Goal: Task Accomplishment & Management: Complete application form

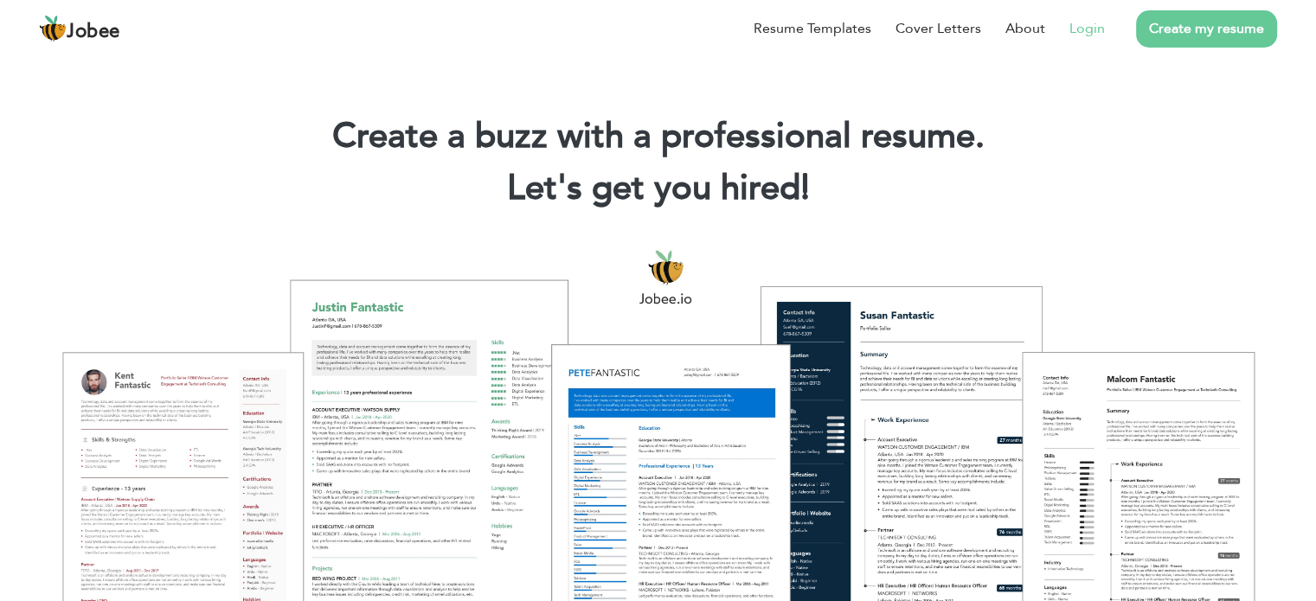
click at [1086, 26] on link "Login" at bounding box center [1086, 28] width 35 height 21
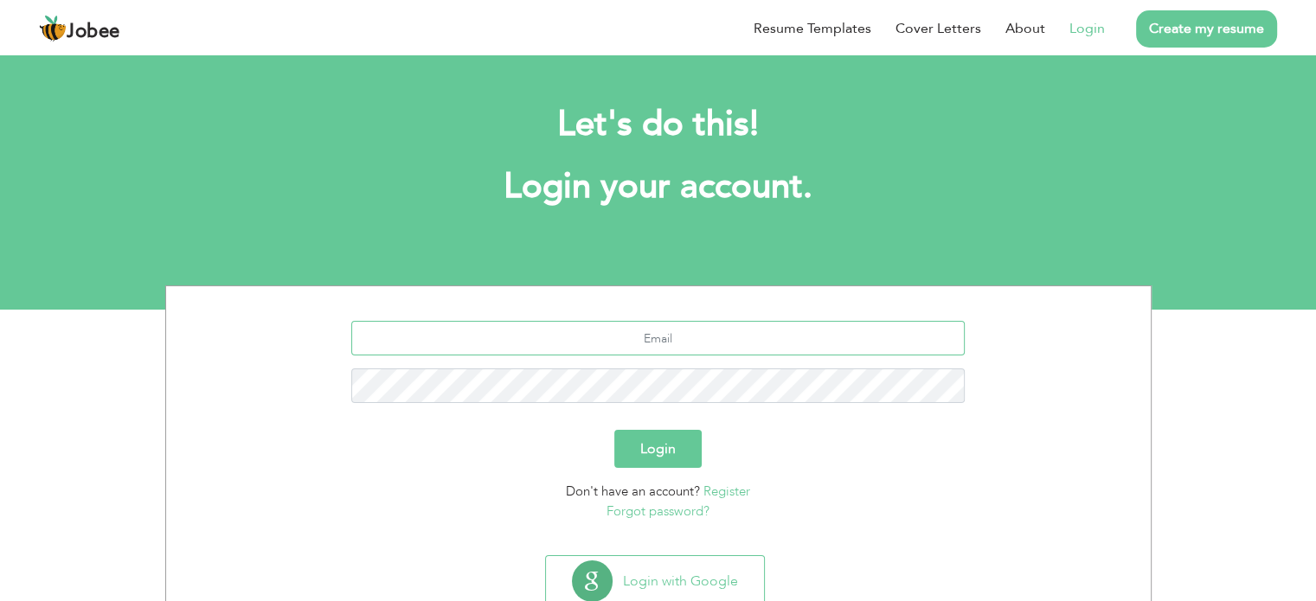
click at [671, 341] on input "text" at bounding box center [657, 338] width 613 height 35
type input "[EMAIL_ADDRESS][DOMAIN_NAME]"
click at [676, 454] on button "Login" at bounding box center [657, 449] width 87 height 38
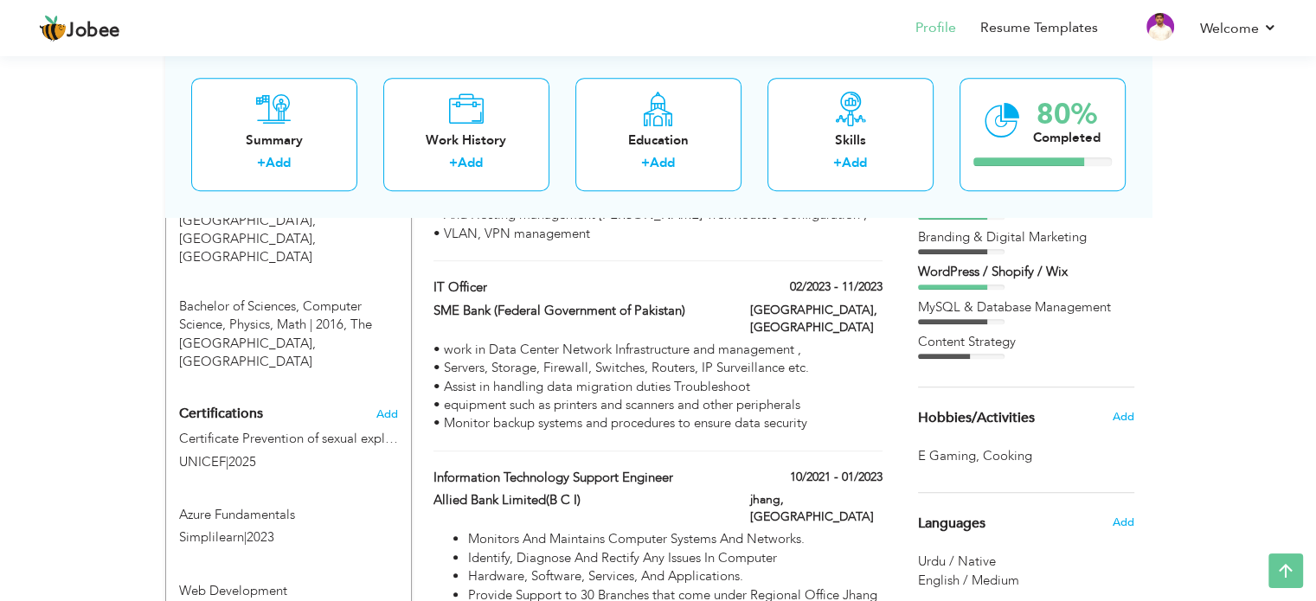
scroll to position [1038, 0]
click at [389, 407] on span "Add" at bounding box center [386, 413] width 22 height 12
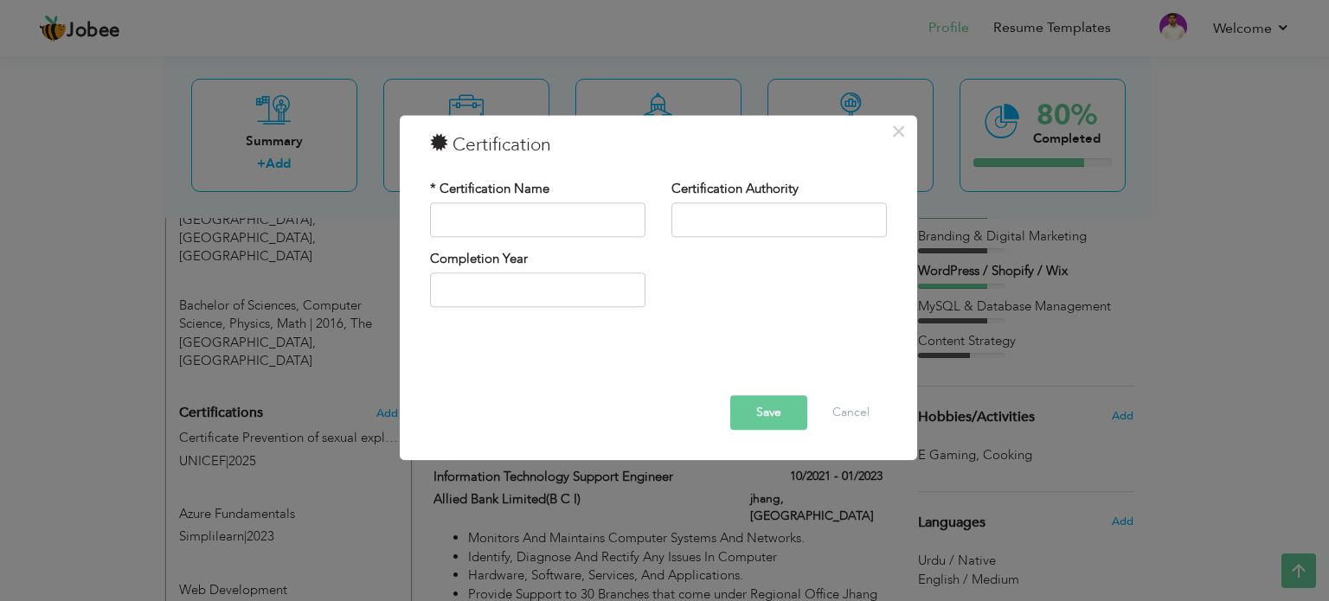
click at [508, 271] on div "Completion Year" at bounding box center [537, 278] width 215 height 57
type input "2025"
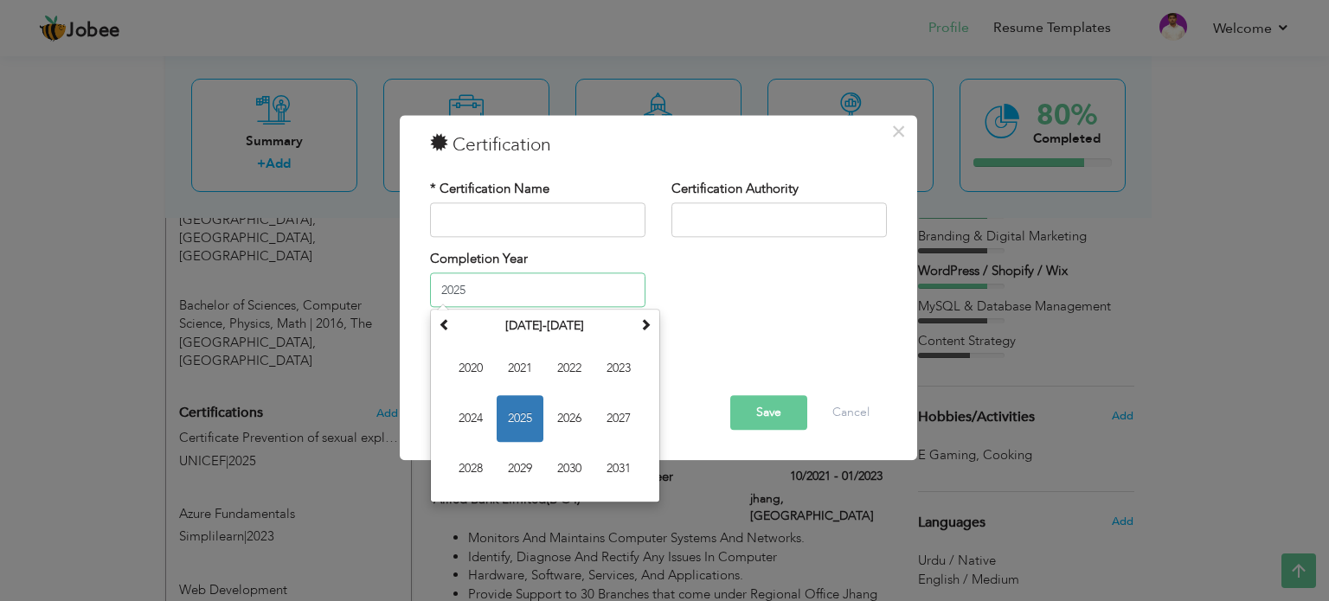
click at [518, 286] on input "2025" at bounding box center [537, 290] width 215 height 35
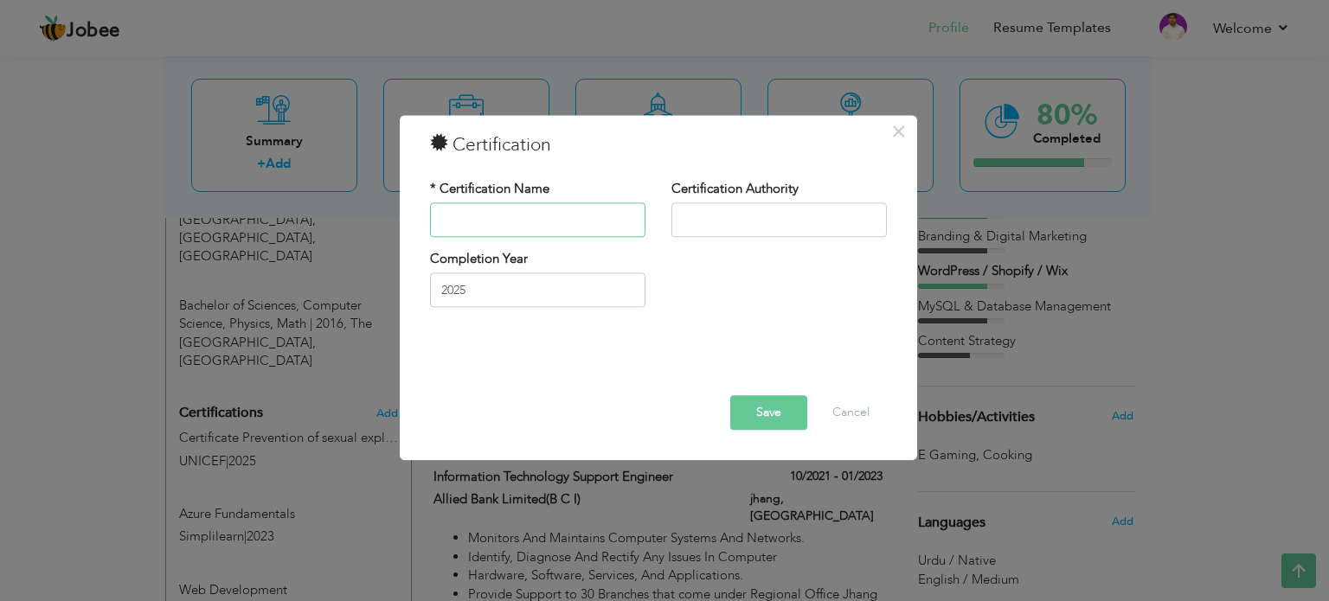
click at [512, 214] on input "text" at bounding box center [537, 219] width 215 height 35
click at [741, 214] on input "text" at bounding box center [778, 219] width 215 height 35
type input "Google"
click at [609, 210] on input "text" at bounding box center [537, 219] width 215 height 35
paste input "Google Ads Creative Certification"
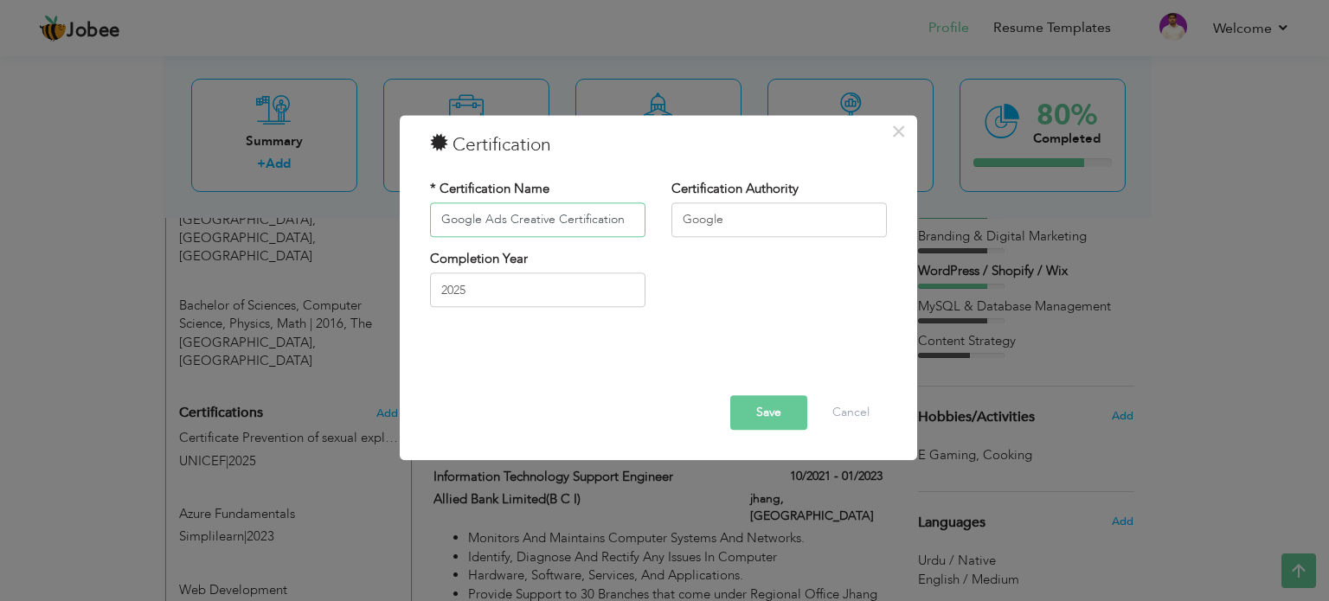
type input "Google Ads Creative Certification"
click at [782, 407] on button "Save" at bounding box center [768, 412] width 77 height 35
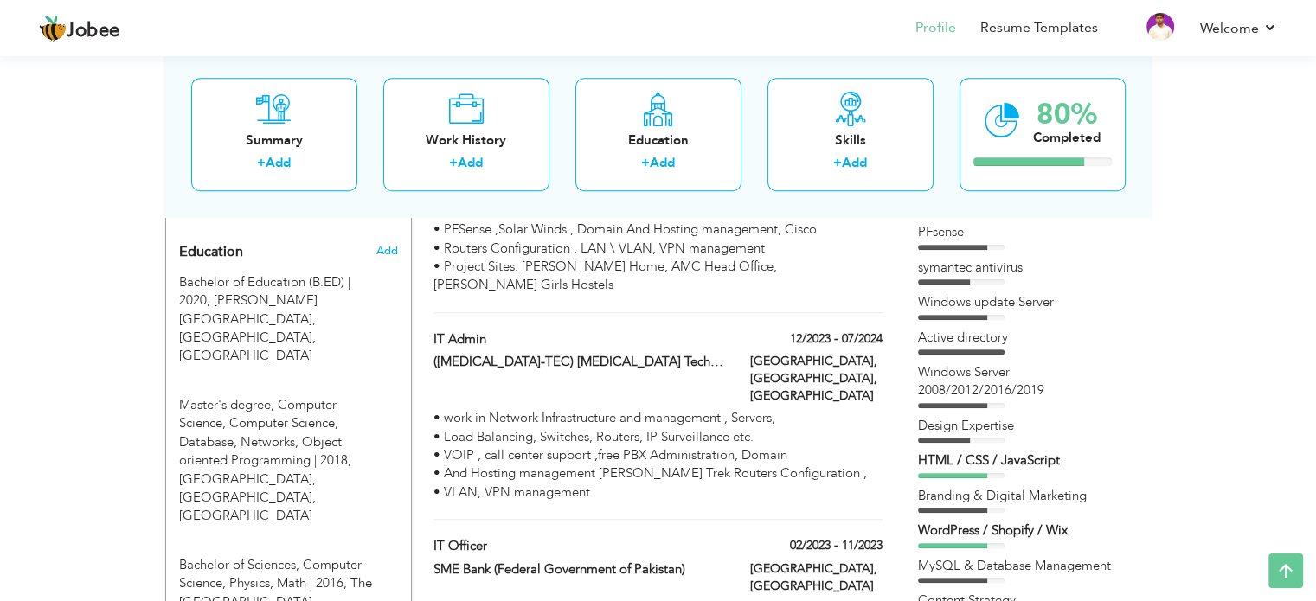
scroll to position [778, 0]
click at [972, 313] on div "Windows update Server" at bounding box center [1026, 307] width 216 height 26
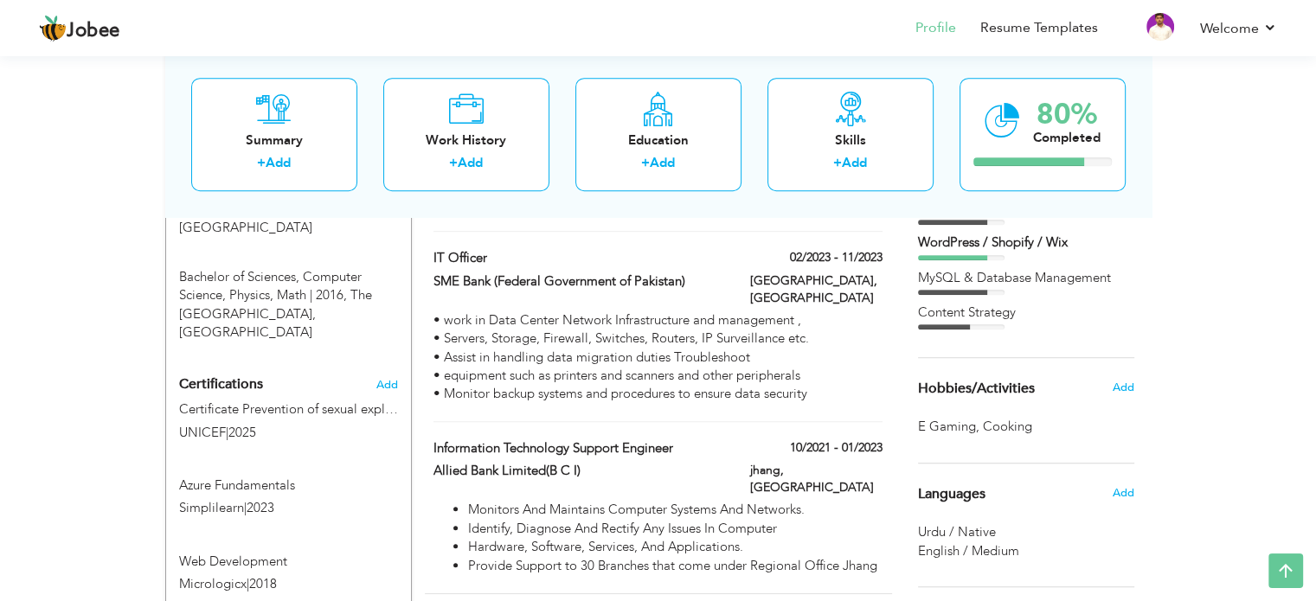
scroll to position [1037, 0]
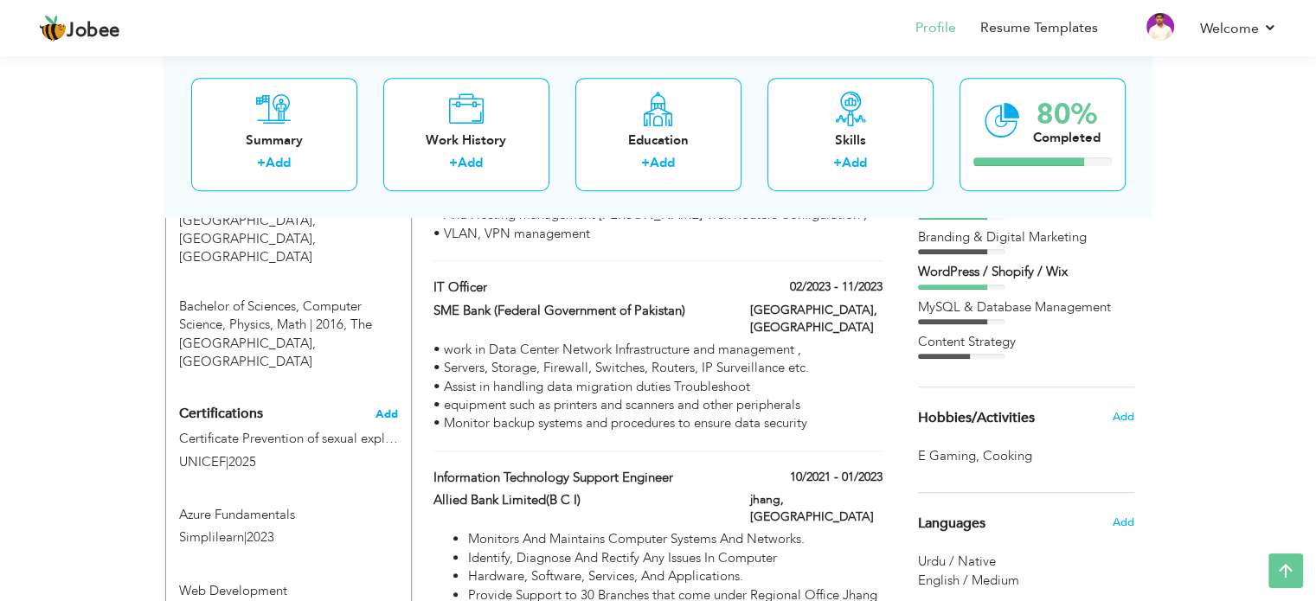
click at [381, 408] on span "Add" at bounding box center [386, 414] width 22 height 12
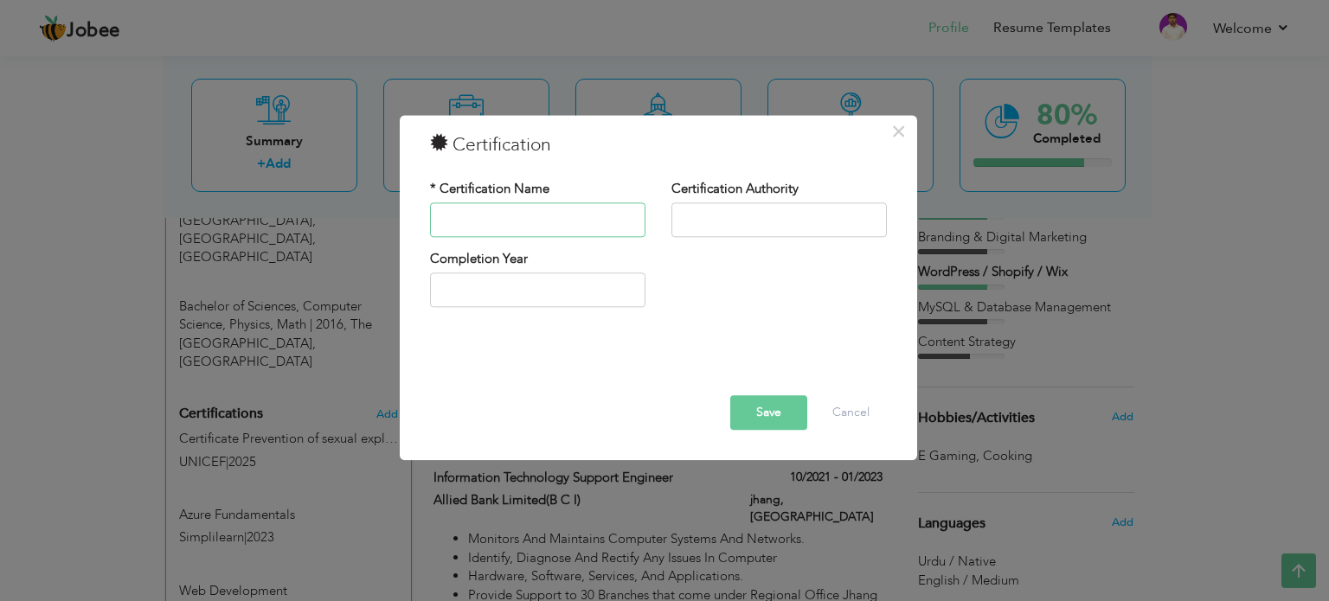
paste input "Google Analytics Certification"
type input "Google Analytics Certification"
click at [753, 219] on input "text" at bounding box center [778, 219] width 215 height 35
drag, startPoint x: 481, startPoint y: 220, endPoint x: 389, endPoint y: 214, distance: 91.9
click at [389, 214] on div "× Certification * Certification Name Google Analytics Certification Certificati…" at bounding box center [664, 300] width 1329 height 601
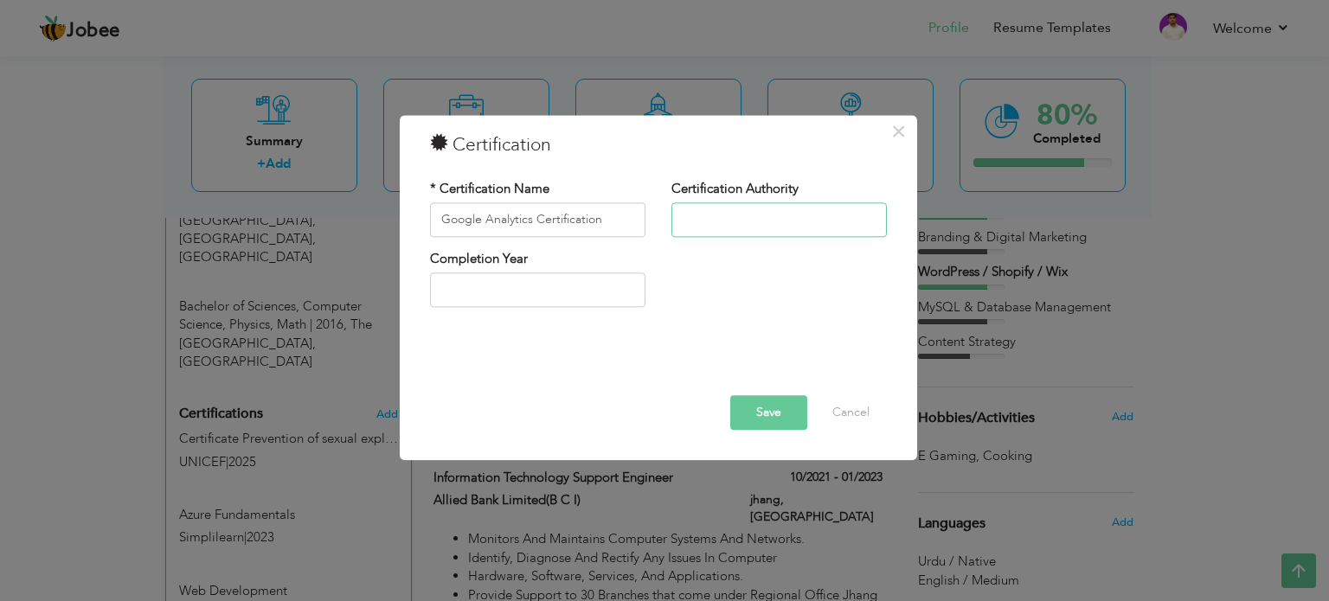
click at [754, 217] on input "text" at bounding box center [778, 219] width 215 height 35
paste input "Google"
type input "Google"
click at [571, 303] on input "text" at bounding box center [537, 290] width 215 height 35
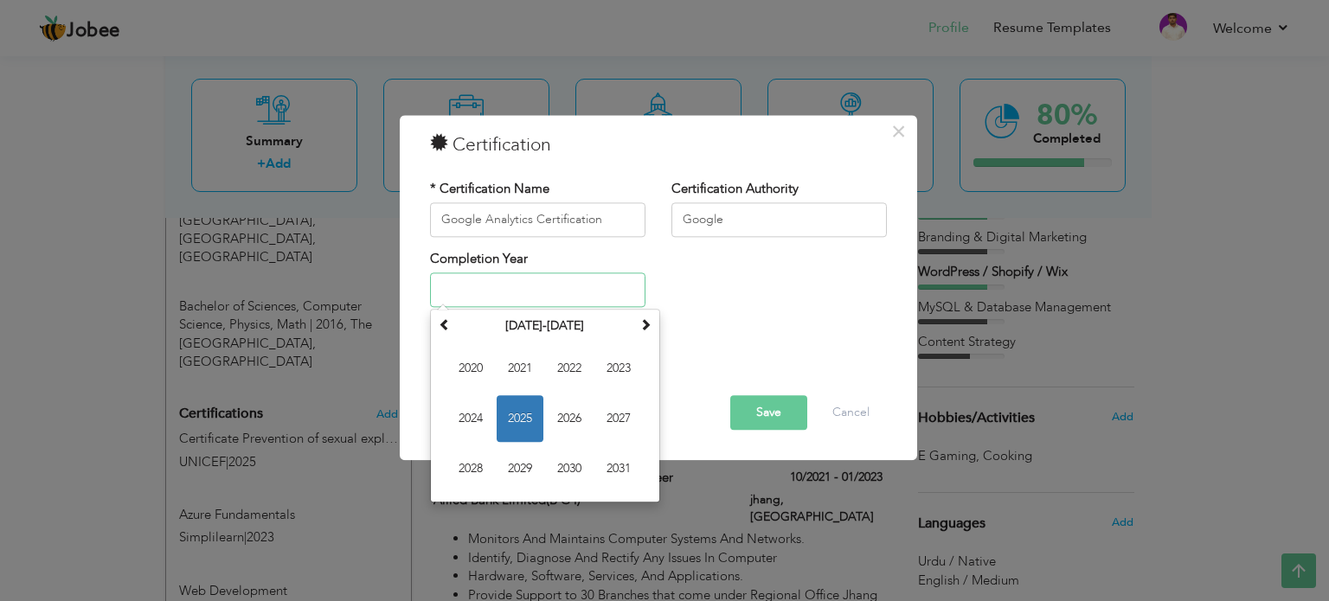
type input "2025"
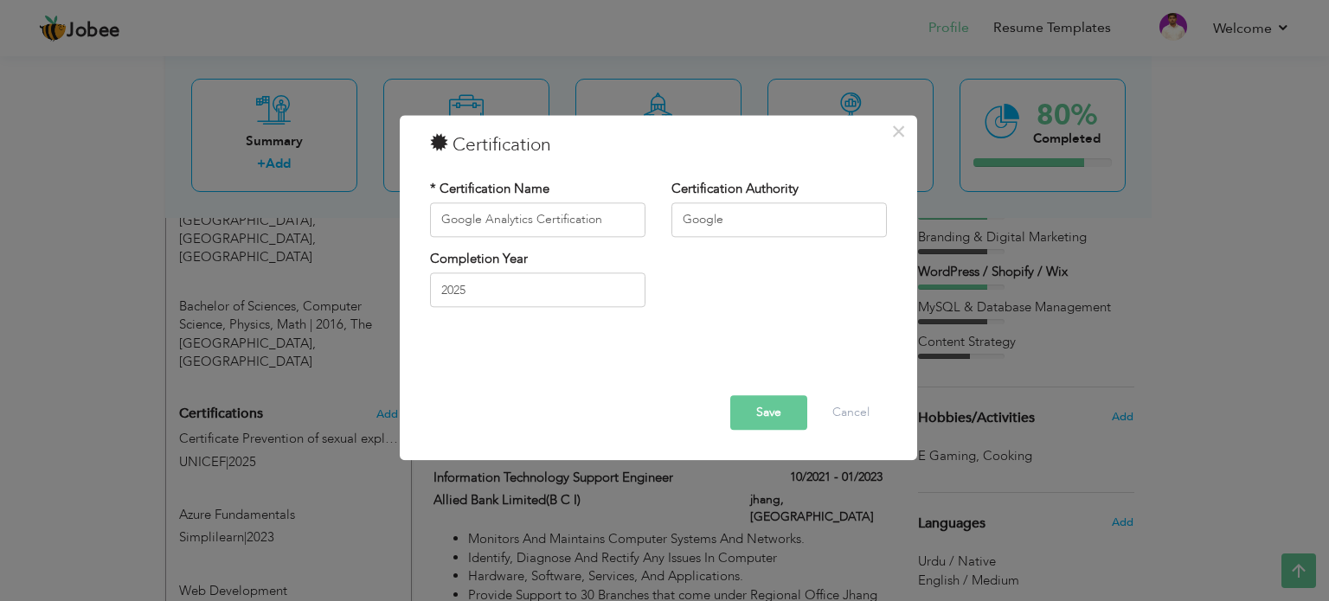
click at [794, 413] on button "Save" at bounding box center [768, 412] width 77 height 35
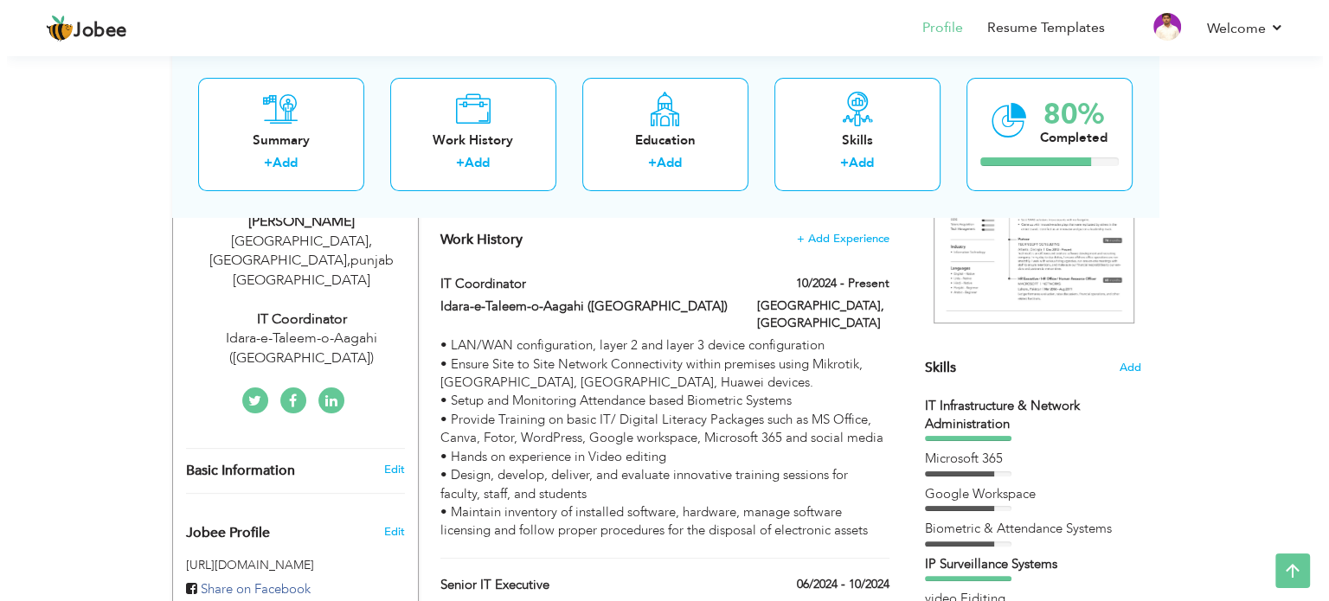
scroll to position [248, 0]
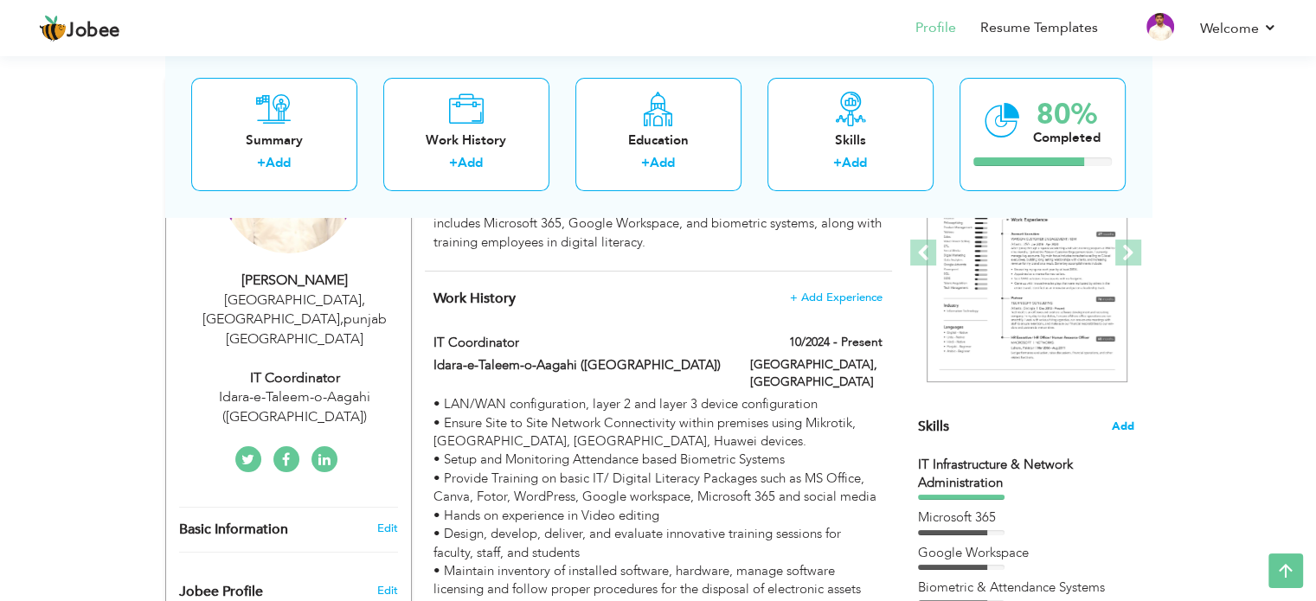
click at [1126, 421] on span "Add" at bounding box center [1123, 427] width 22 height 16
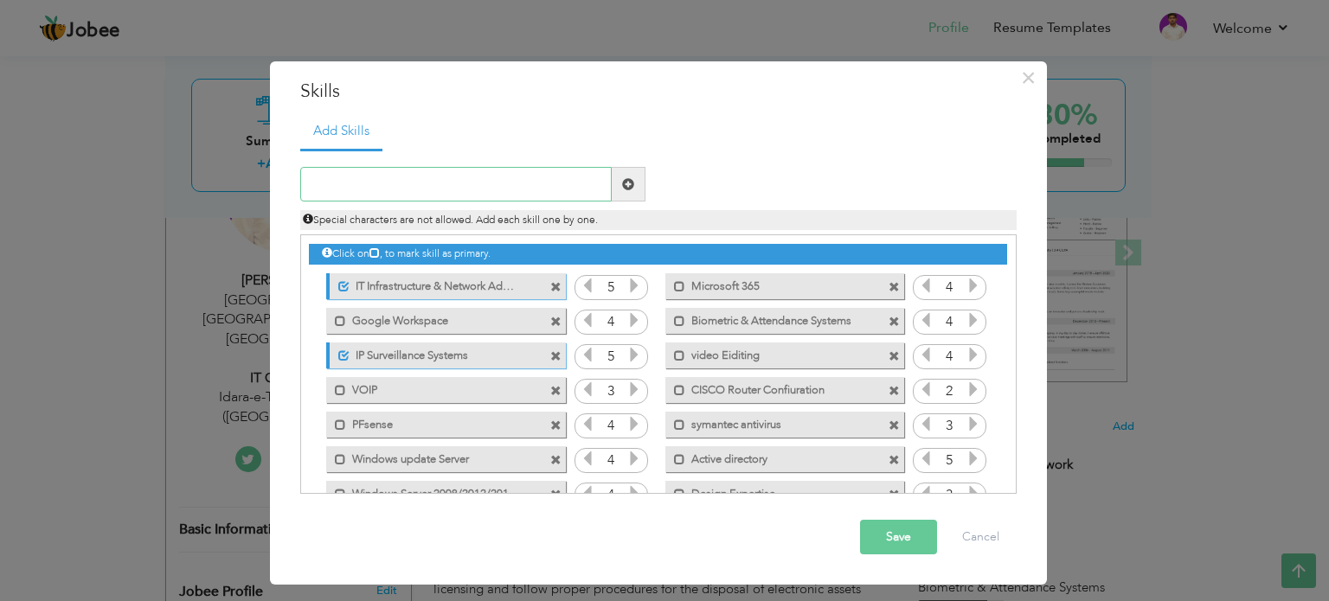
click at [439, 183] on input "text" at bounding box center [455, 184] width 311 height 35
type input "google Ads"
click at [623, 183] on span at bounding box center [628, 184] width 12 height 12
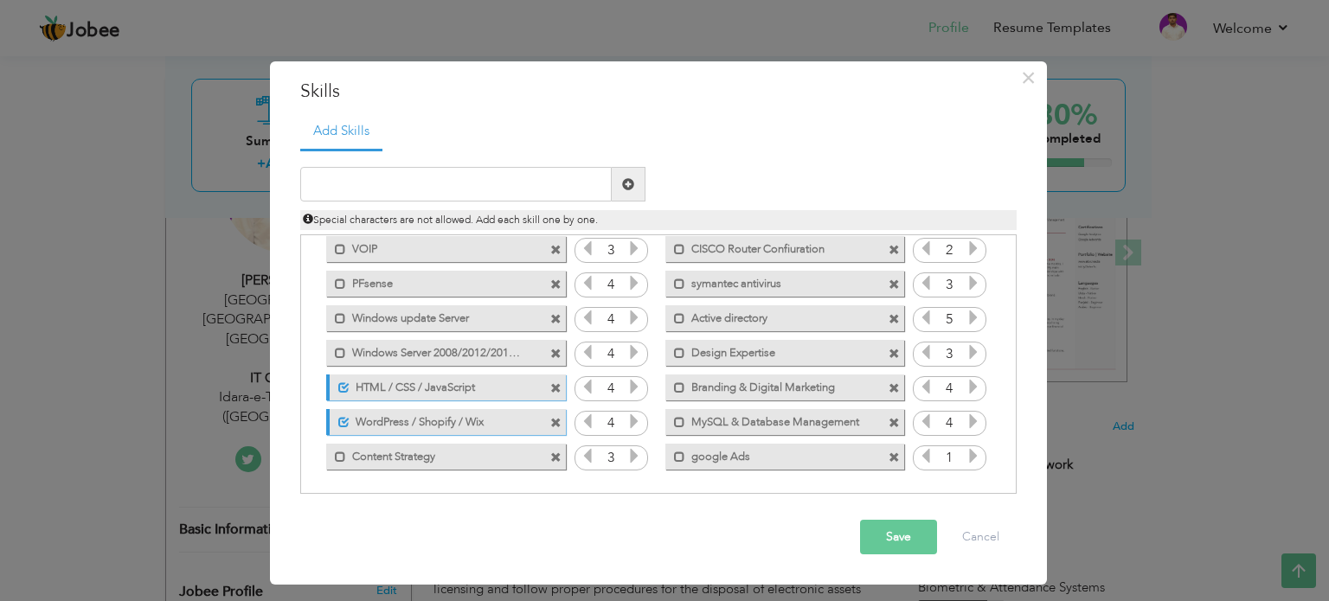
scroll to position [142, 0]
click at [721, 452] on label "google Ads" at bounding box center [772, 454] width 175 height 22
click at [721, 452] on label "google Ads" at bounding box center [775, 454] width 172 height 22
click at [721, 452] on label "google Ads" at bounding box center [772, 454] width 175 height 22
click at [888, 452] on span at bounding box center [893, 457] width 11 height 11
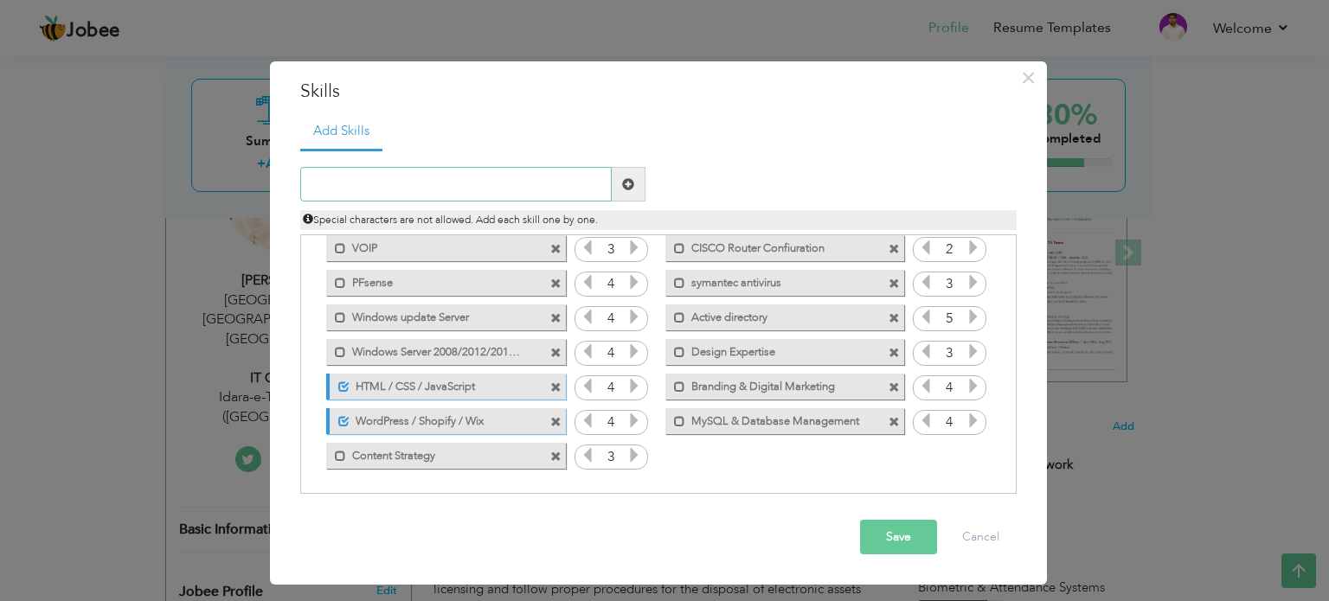
click at [471, 188] on input "text" at bounding box center [455, 184] width 311 height 35
paste input "Google Analytics Certification"
type input "Google Analytics"
click at [630, 185] on span at bounding box center [628, 184] width 12 height 12
click at [507, 196] on input "text" at bounding box center [455, 184] width 311 height 35
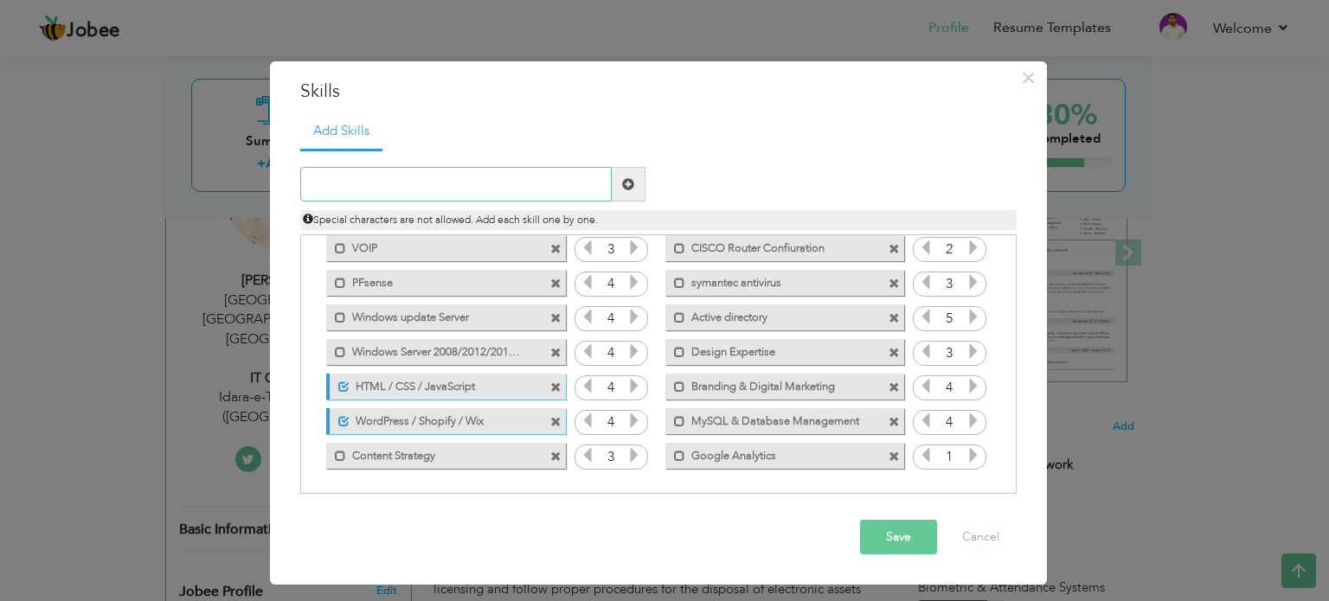
paste input "Google Ads Creative Certification"
type input "Google Ads"
click at [625, 184] on span at bounding box center [628, 184] width 12 height 12
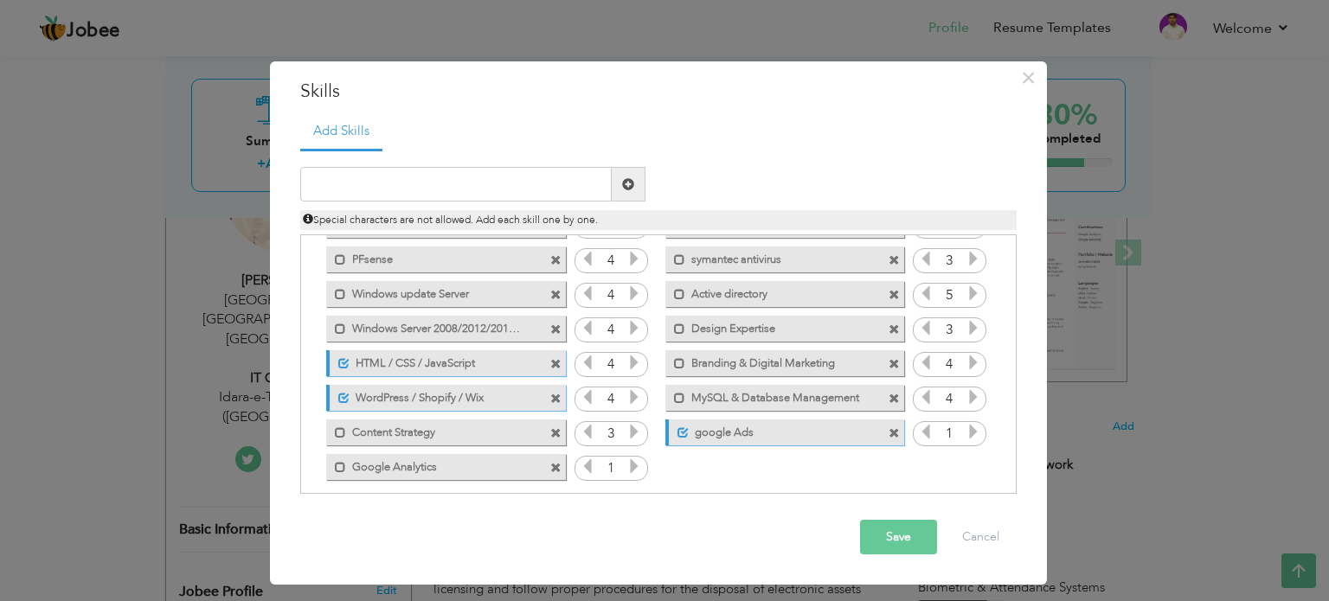
scroll to position [176, 0]
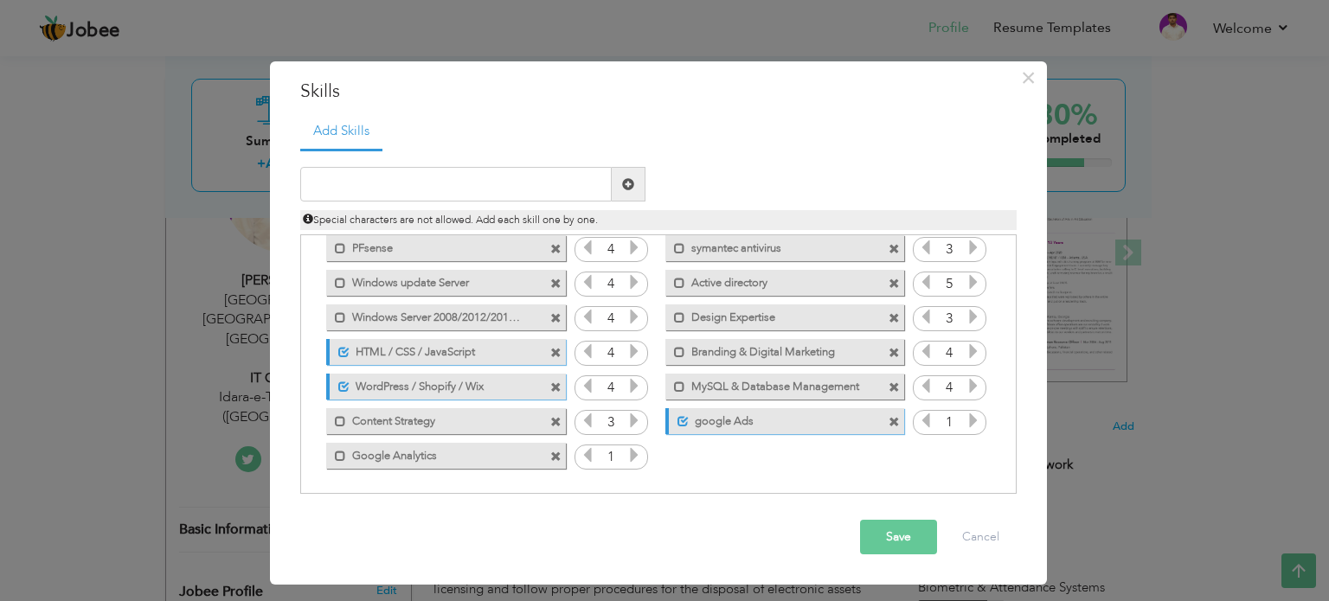
click at [889, 417] on span at bounding box center [893, 422] width 11 height 11
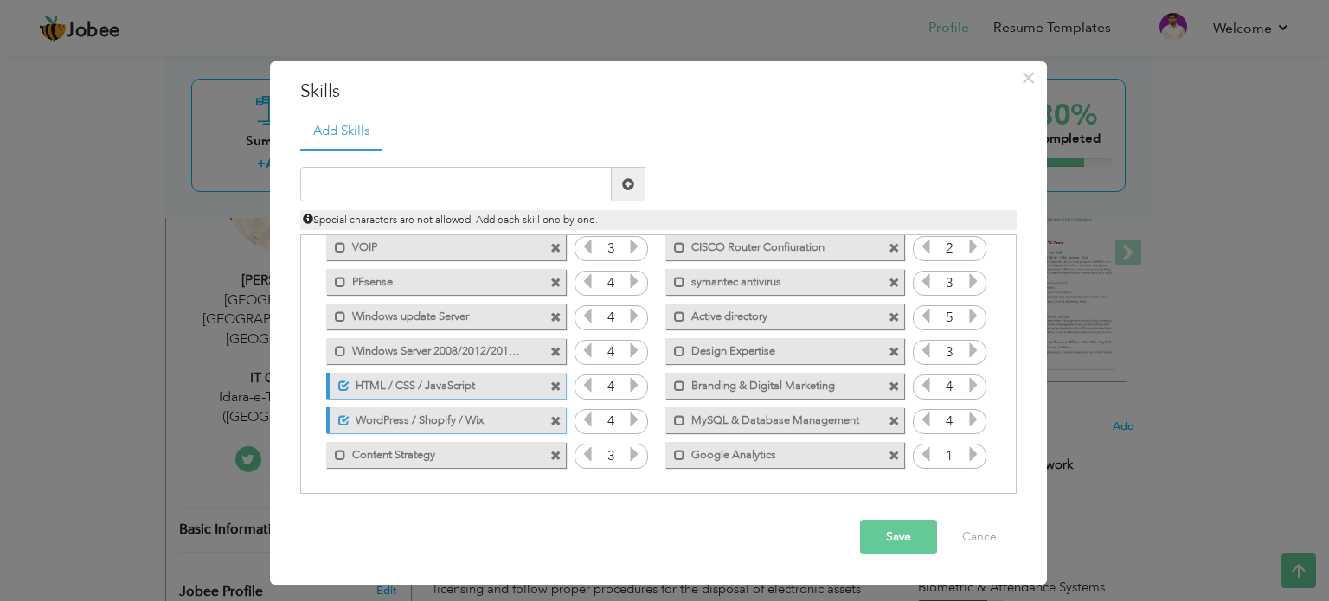
scroll to position [142, 0]
click at [518, 182] on input "text" at bounding box center [455, 184] width 311 height 35
paste input "Google Ads Creative Certification"
drag, startPoint x: 381, startPoint y: 183, endPoint x: 552, endPoint y: 173, distance: 170.7
click at [552, 173] on input "Google Ads Creative Certification" at bounding box center [455, 184] width 311 height 35
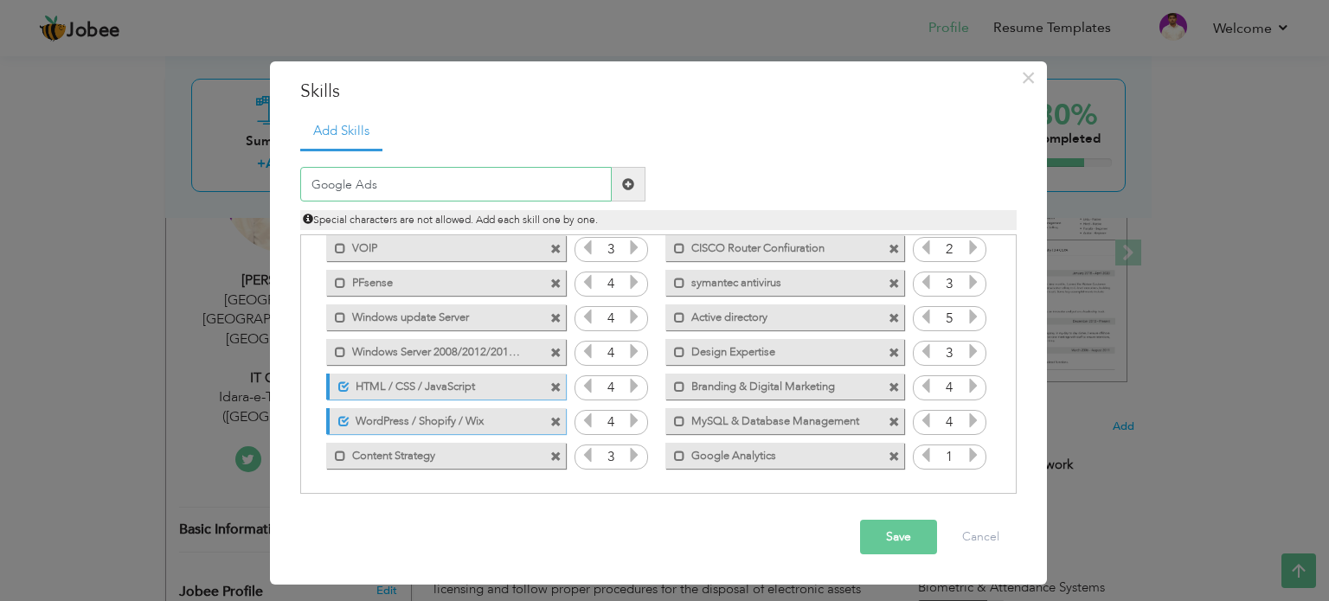
click at [317, 185] on input "Google Ads" at bounding box center [455, 184] width 311 height 35
type input "Google Ads"
click at [904, 542] on button "Save" at bounding box center [898, 537] width 77 height 35
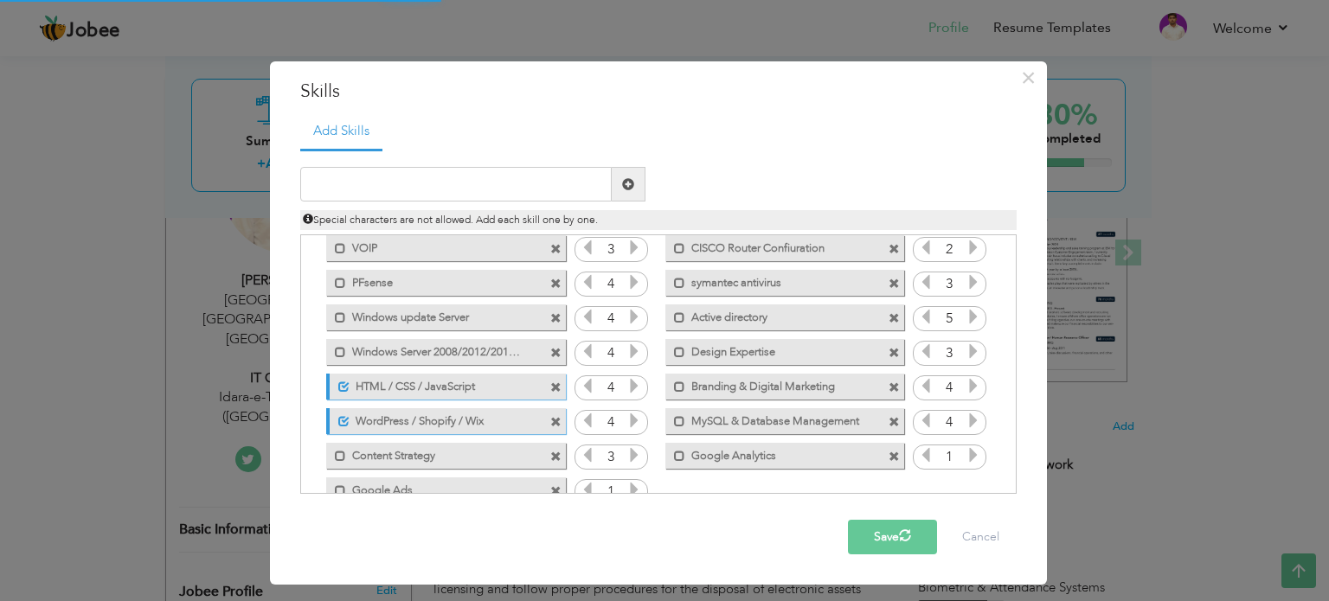
click at [635, 482] on icon at bounding box center [634, 490] width 16 height 16
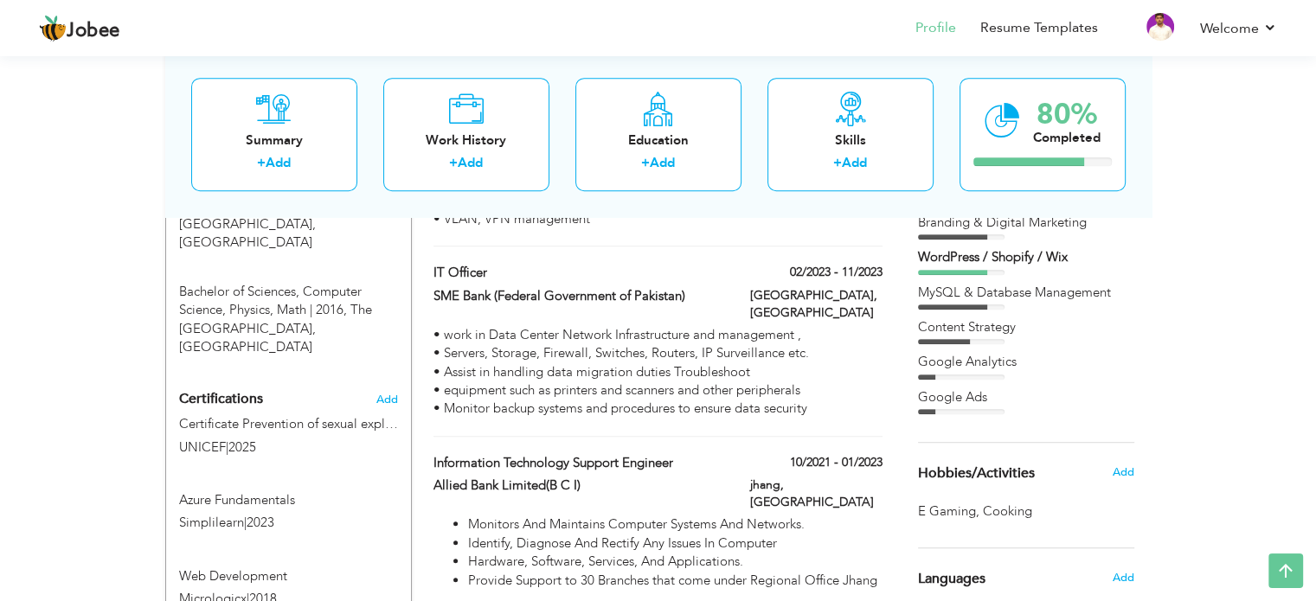
scroll to position [1027, 0]
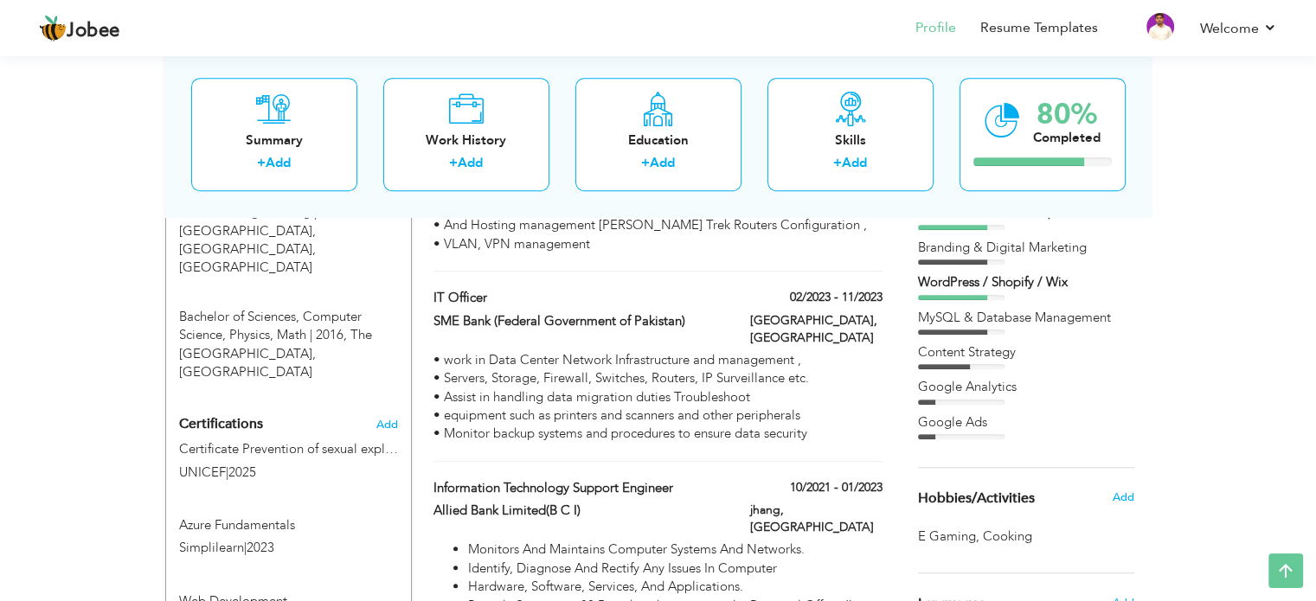
click at [963, 397] on div "Google Analytics" at bounding box center [1026, 391] width 216 height 26
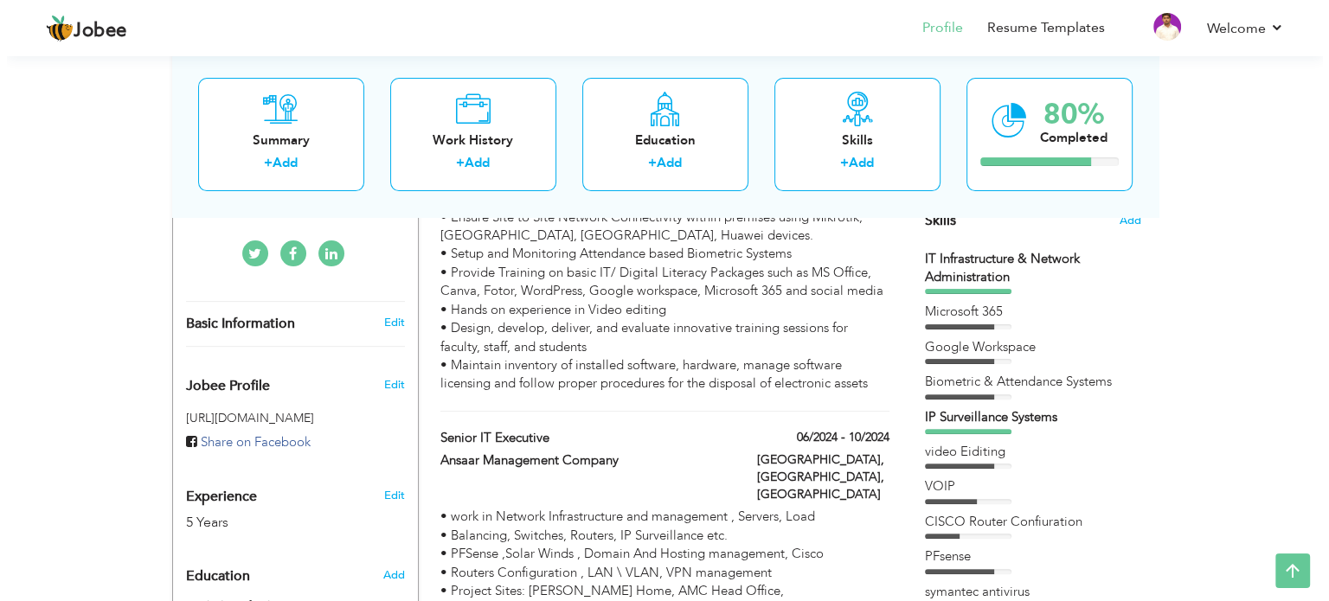
scroll to position [248, 0]
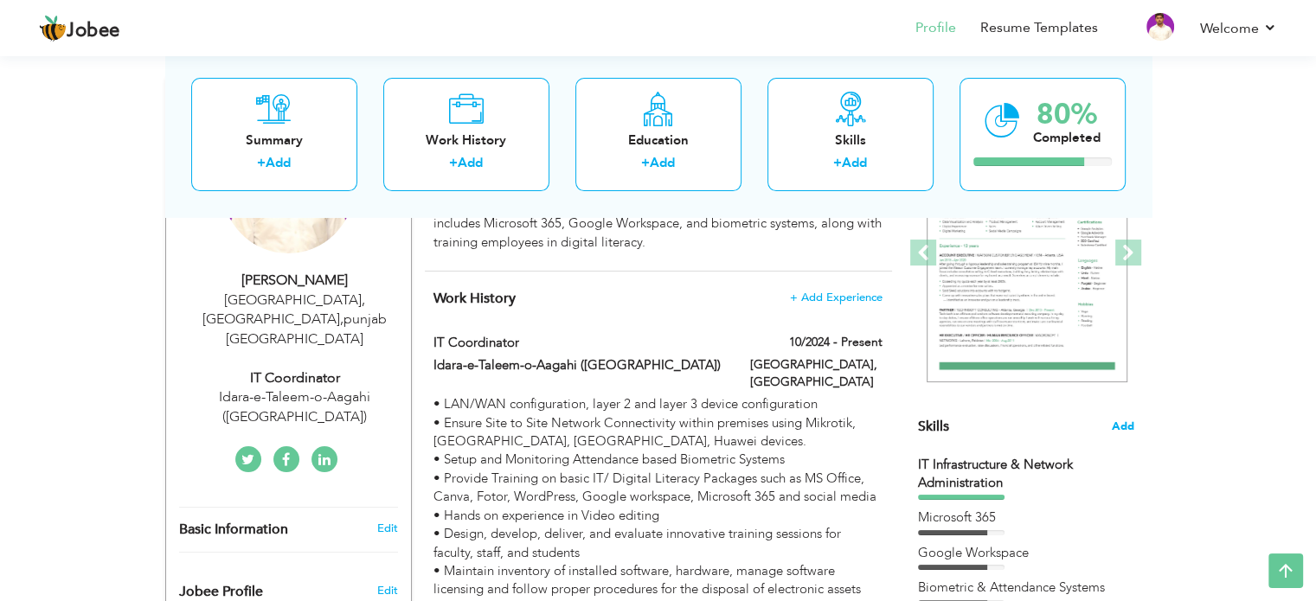
click at [1115, 425] on span "Add" at bounding box center [1123, 427] width 22 height 16
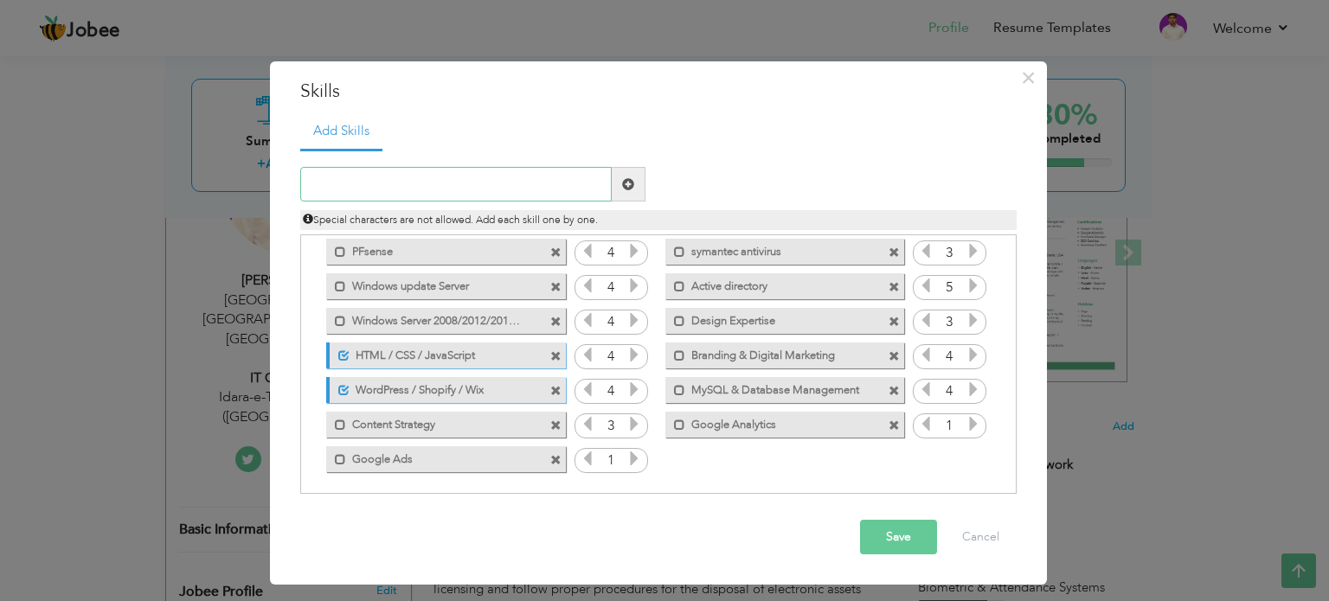
scroll to position [176, 0]
click at [965, 421] on icon at bounding box center [973, 421] width 16 height 16
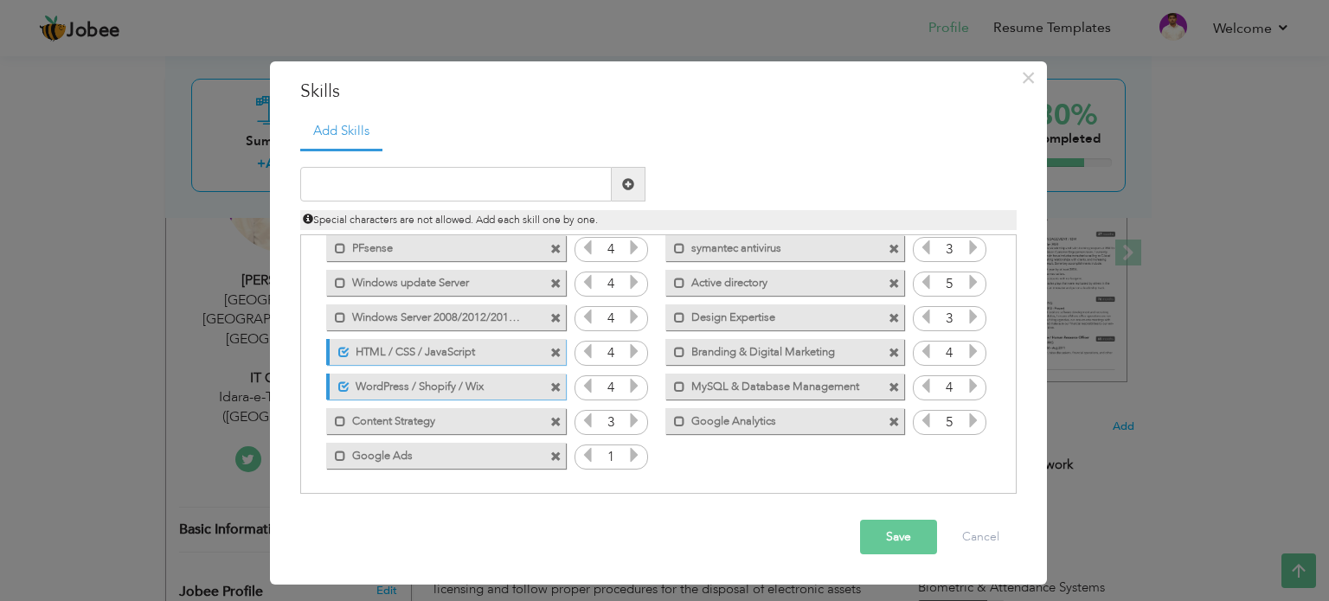
click at [626, 459] on icon at bounding box center [634, 455] width 16 height 16
click at [918, 550] on button "Save" at bounding box center [898, 537] width 77 height 35
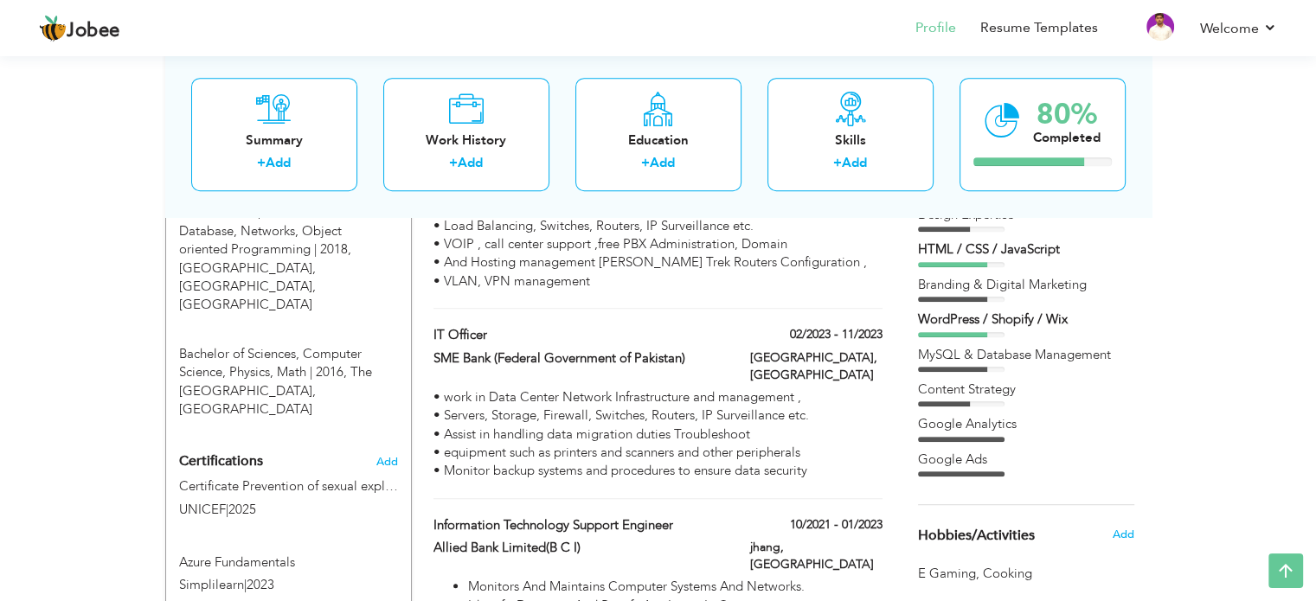
scroll to position [854, 0]
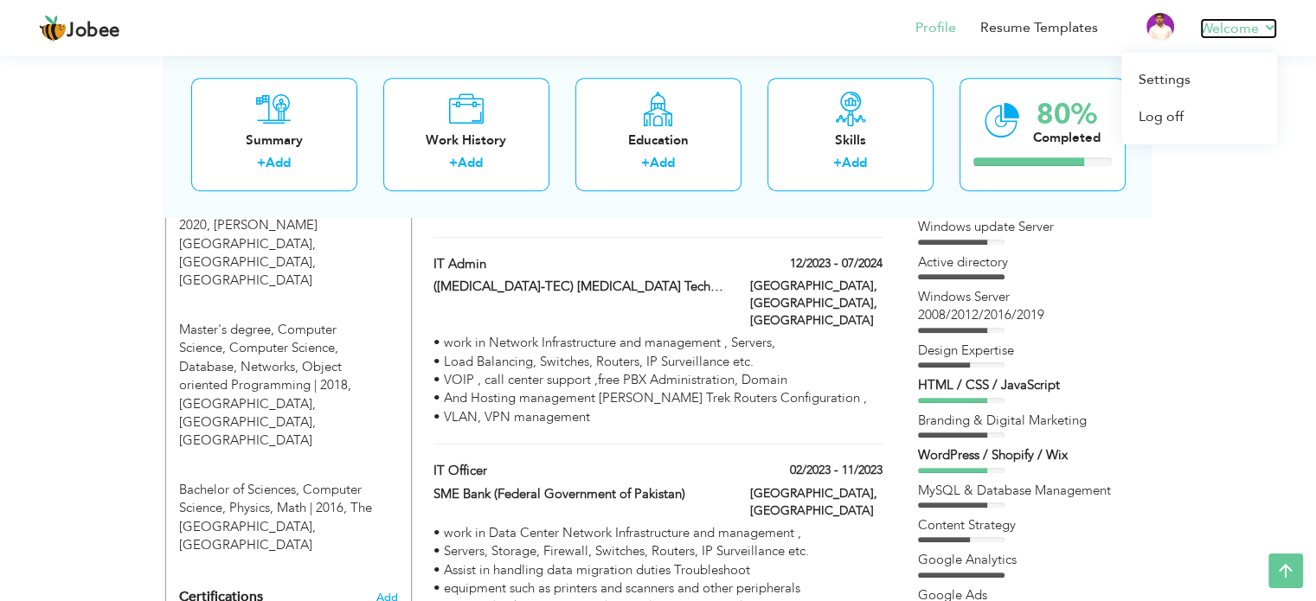
click at [1251, 34] on link "Welcome" at bounding box center [1238, 28] width 77 height 21
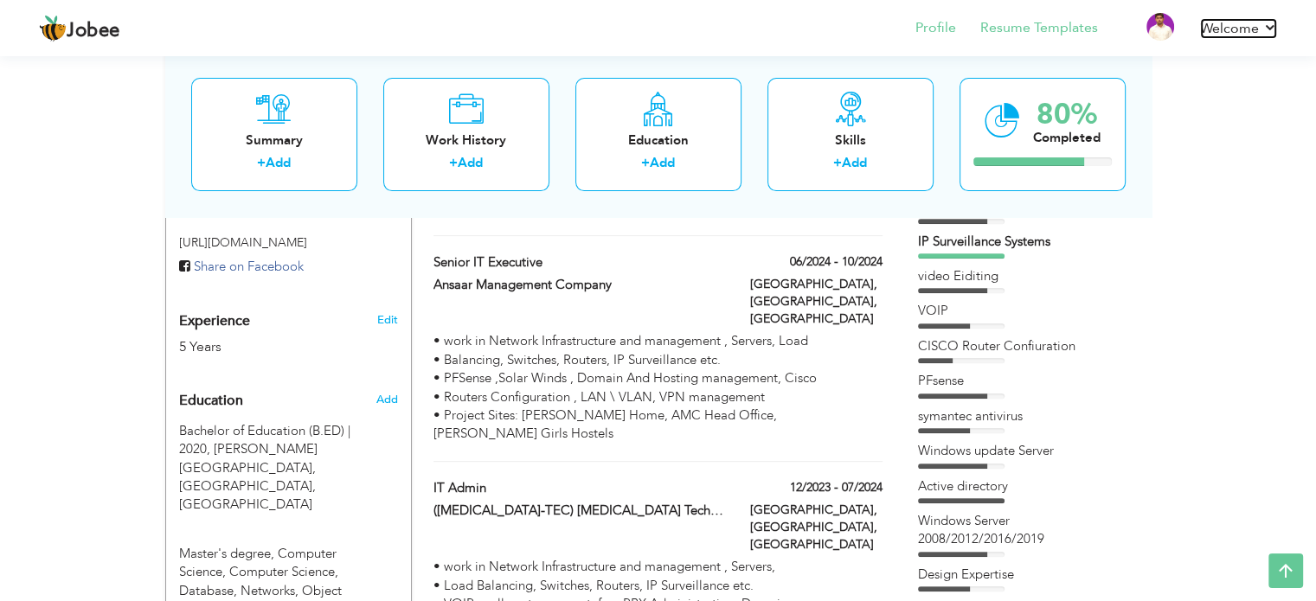
scroll to position [594, 0]
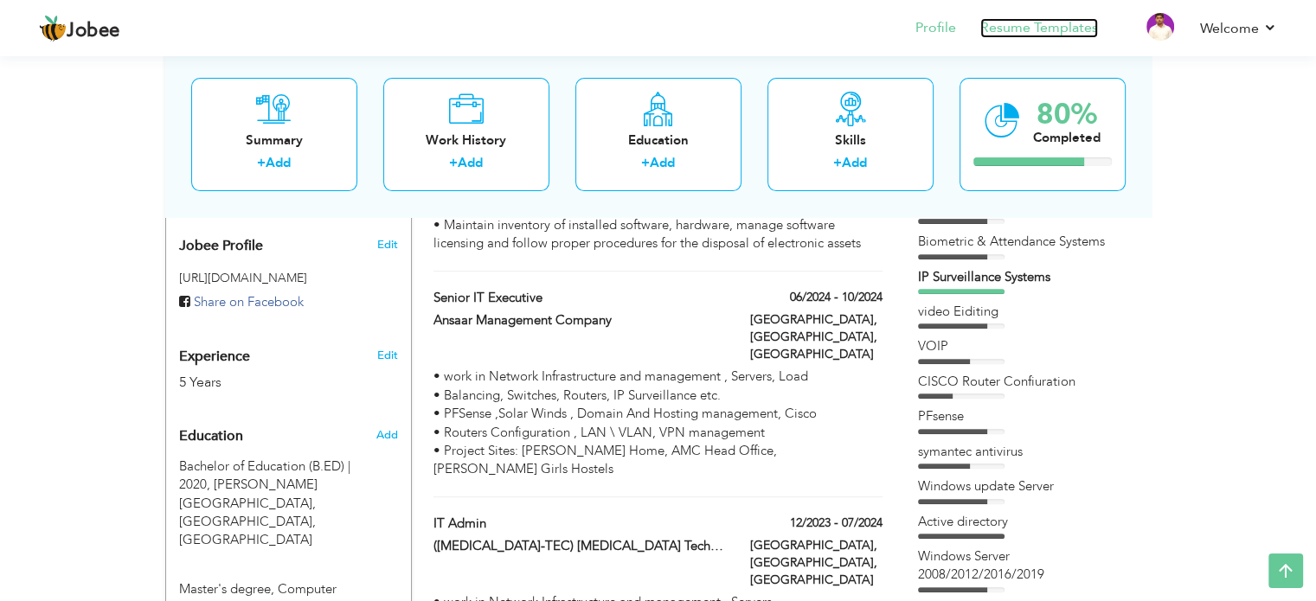
click at [1025, 29] on link "Resume Templates" at bounding box center [1039, 28] width 118 height 20
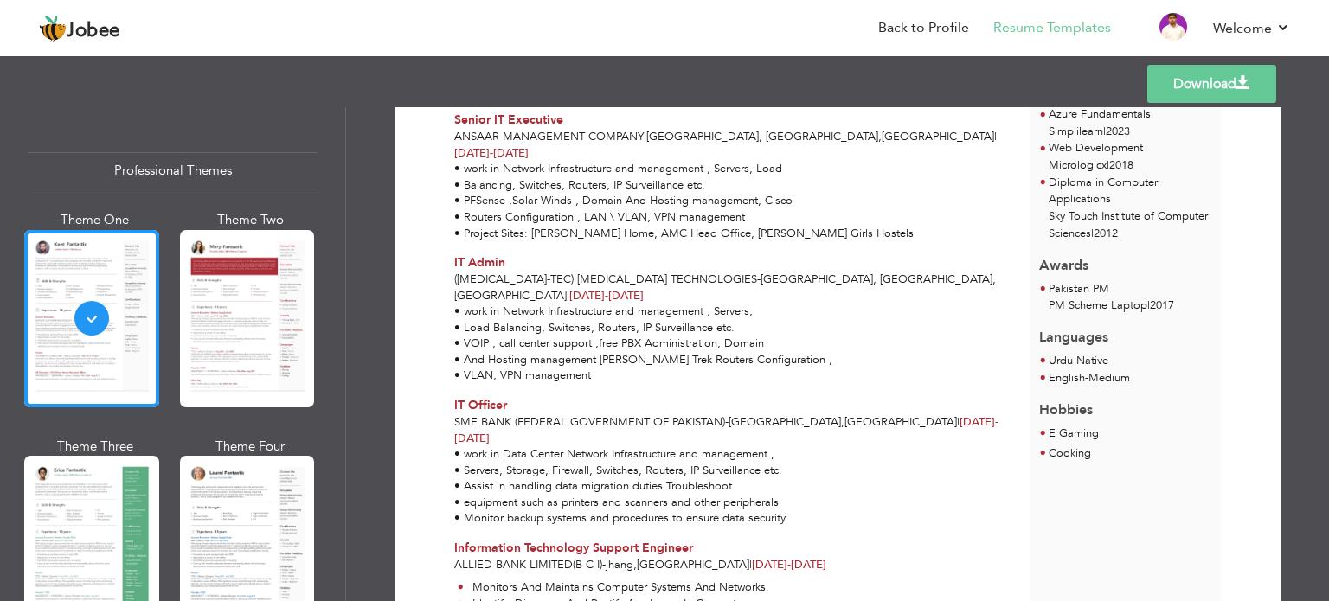
scroll to position [828, 0]
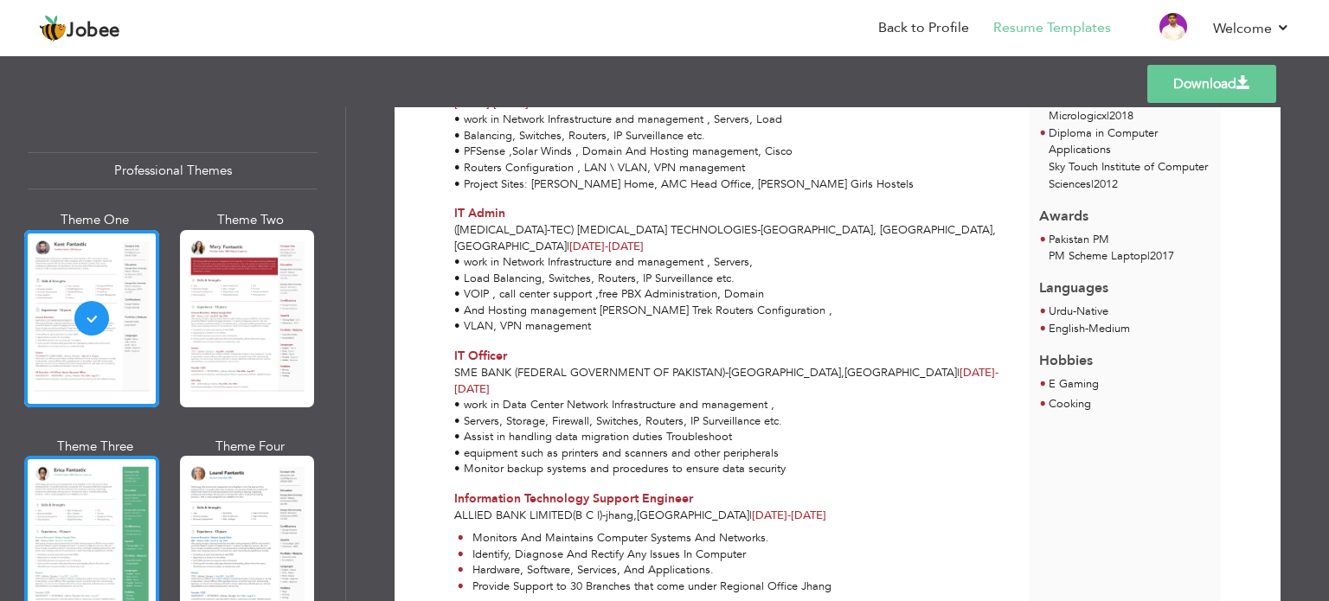
click at [112, 502] on div at bounding box center [91, 544] width 135 height 177
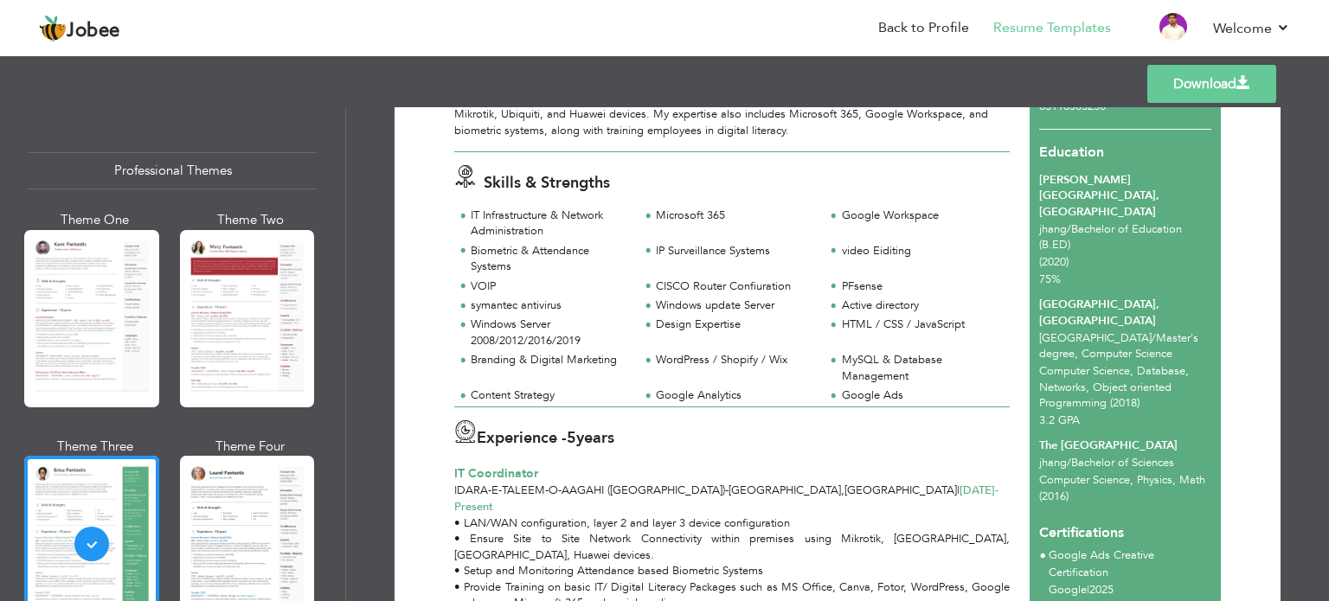
scroll to position [432, 0]
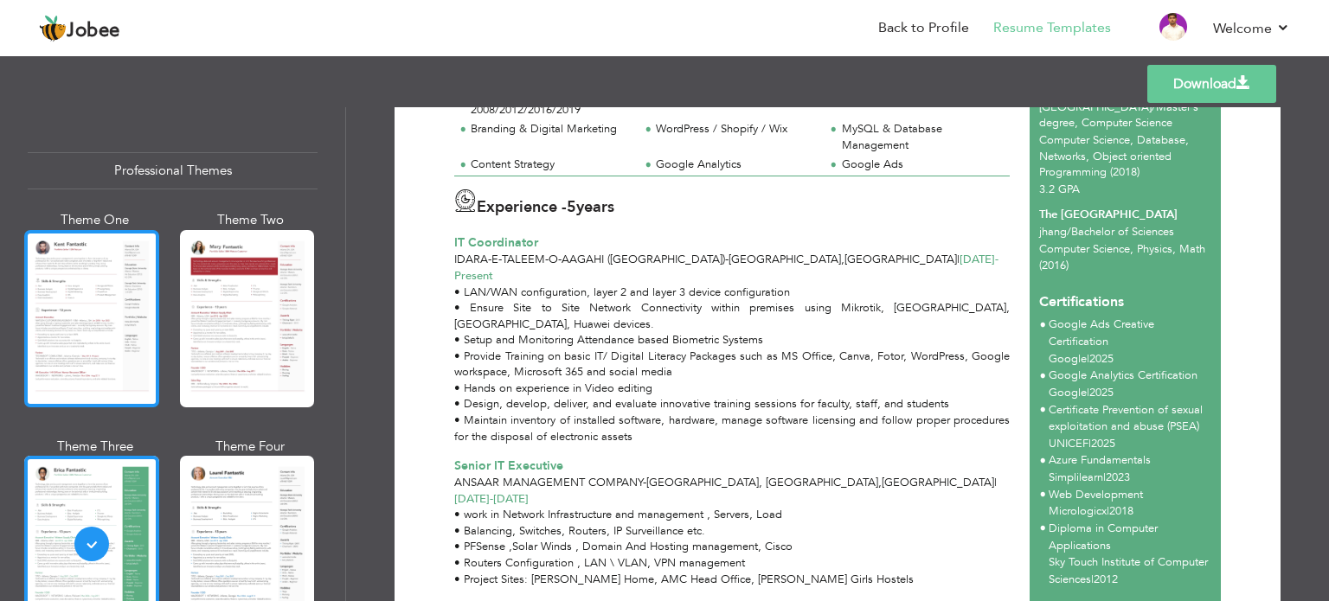
click at [127, 342] on div at bounding box center [91, 318] width 135 height 177
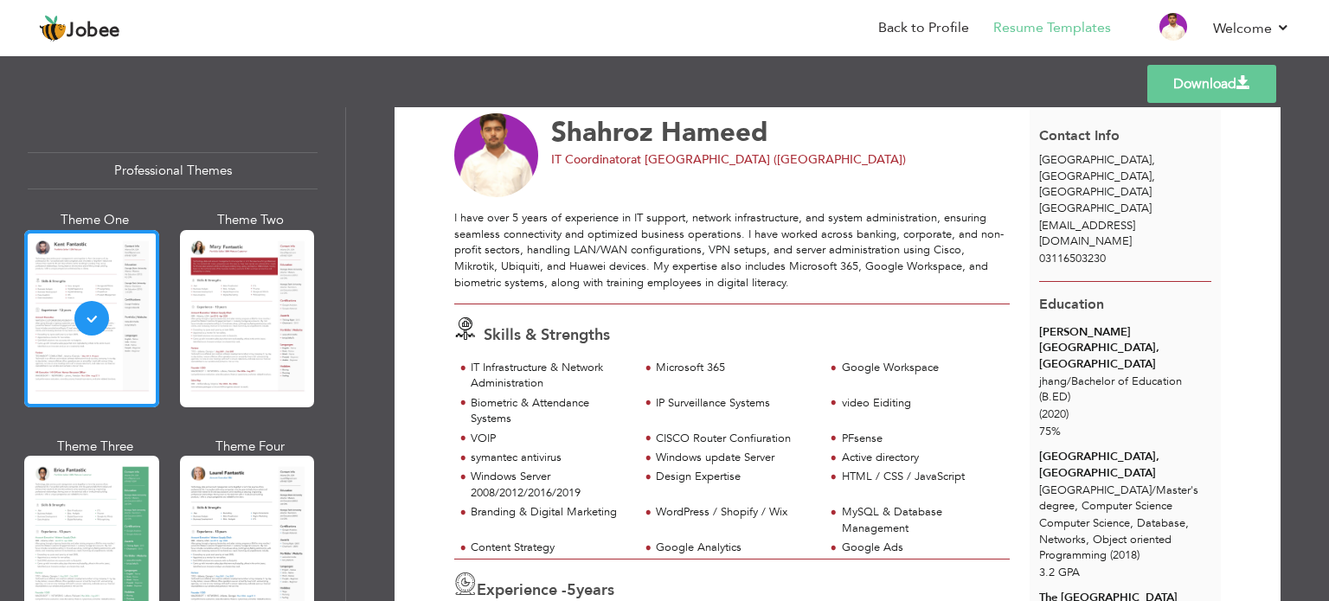
scroll to position [0, 0]
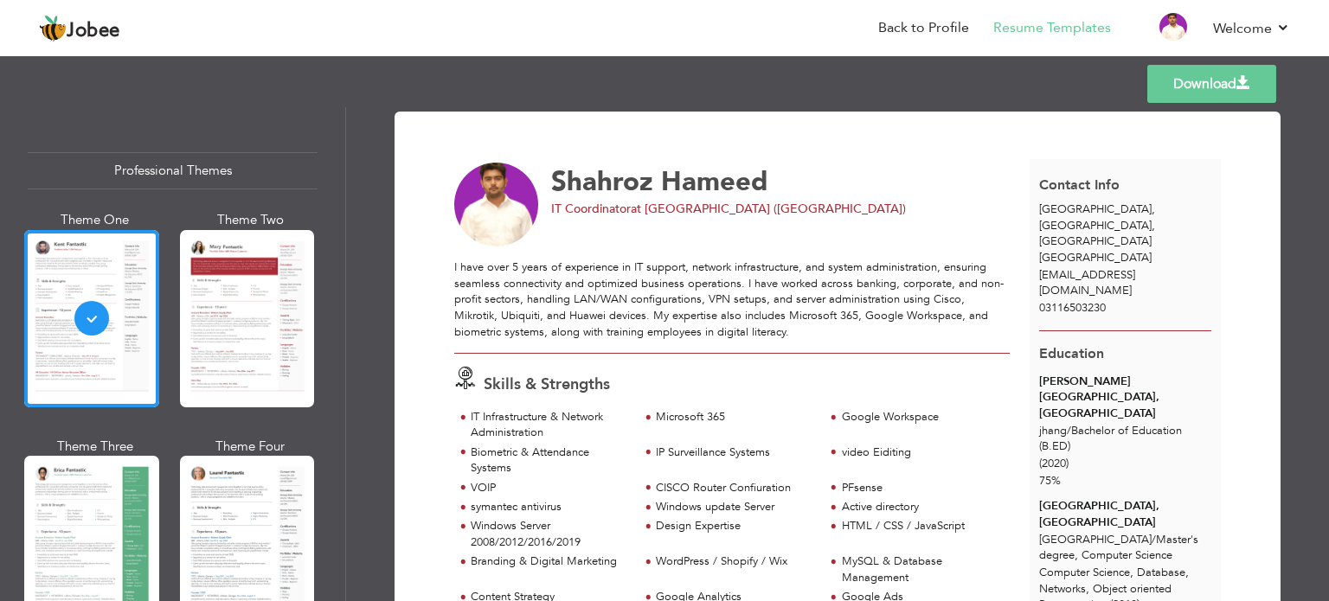
click at [1194, 95] on link "Download" at bounding box center [1211, 84] width 129 height 38
